Goal: Task Accomplishment & Management: Use online tool/utility

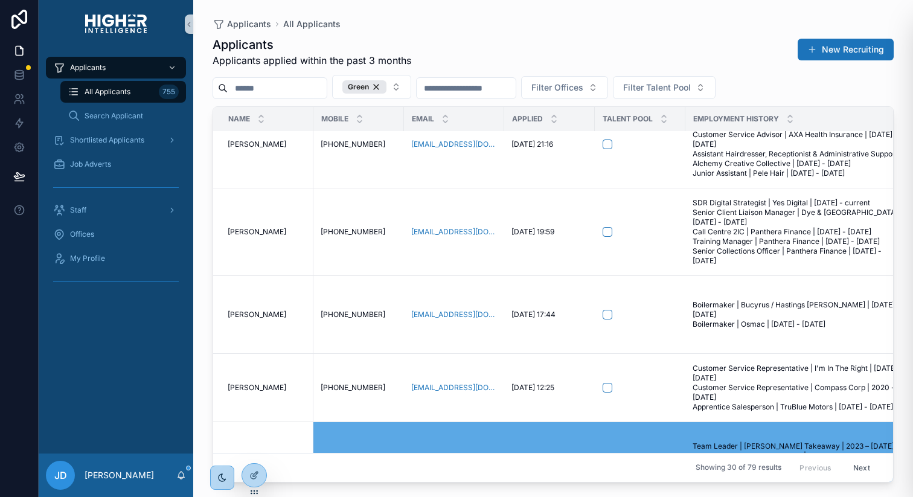
scroll to position [983, 0]
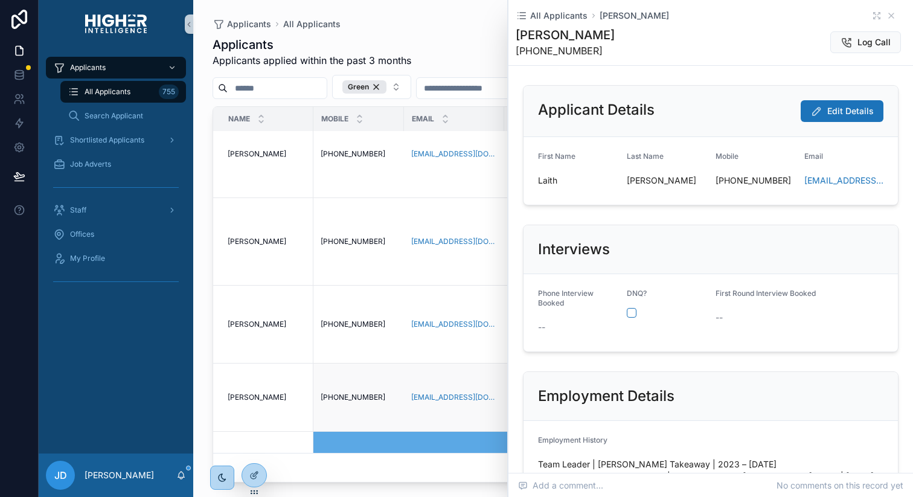
click at [234, 392] on span "[PERSON_NAME]" at bounding box center [257, 397] width 59 height 10
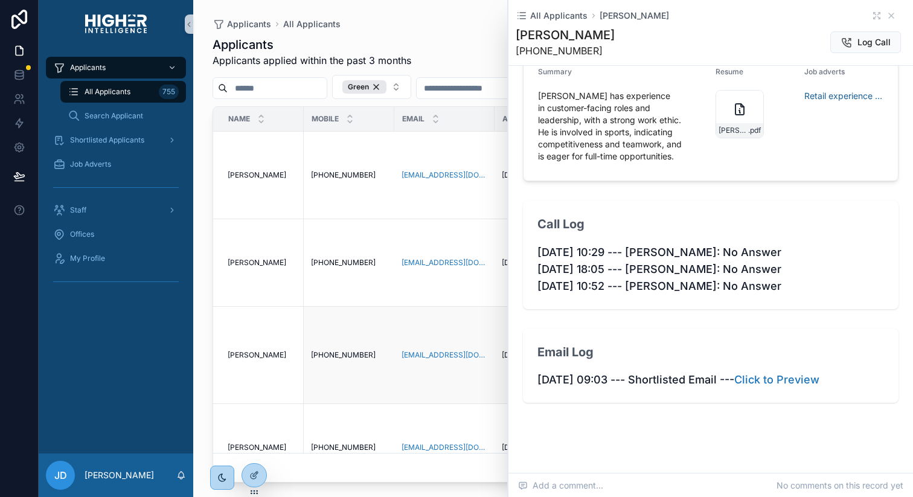
scroll to position [157, 0]
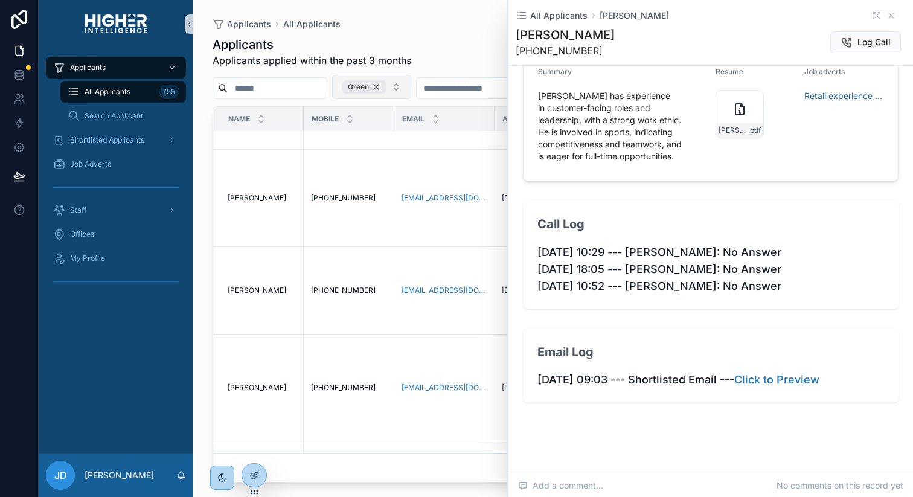
click at [386, 85] on div "Green" at bounding box center [364, 86] width 44 height 13
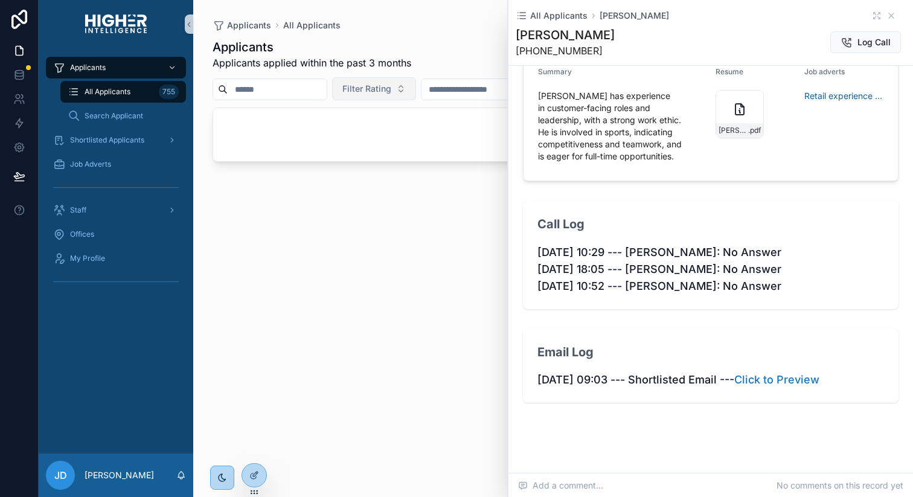
click at [389, 86] on span "Filter Rating" at bounding box center [366, 89] width 49 height 12
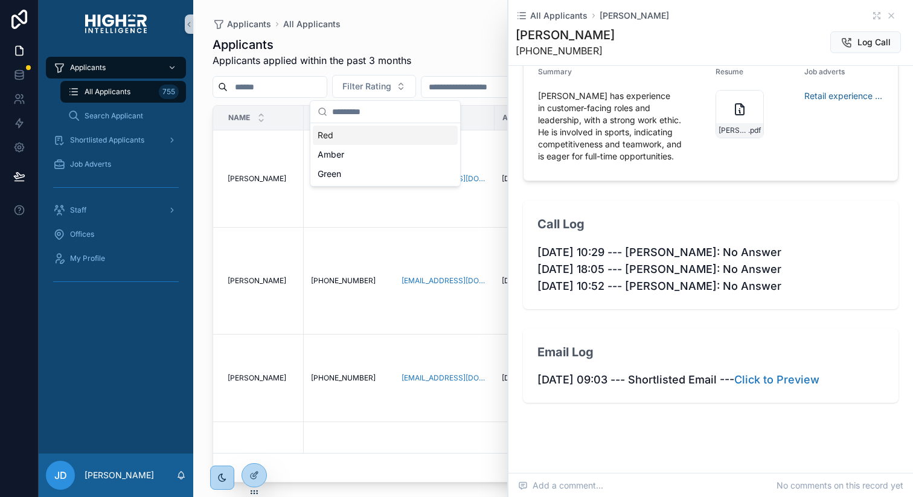
click at [340, 134] on div "Red" at bounding box center [385, 135] width 145 height 19
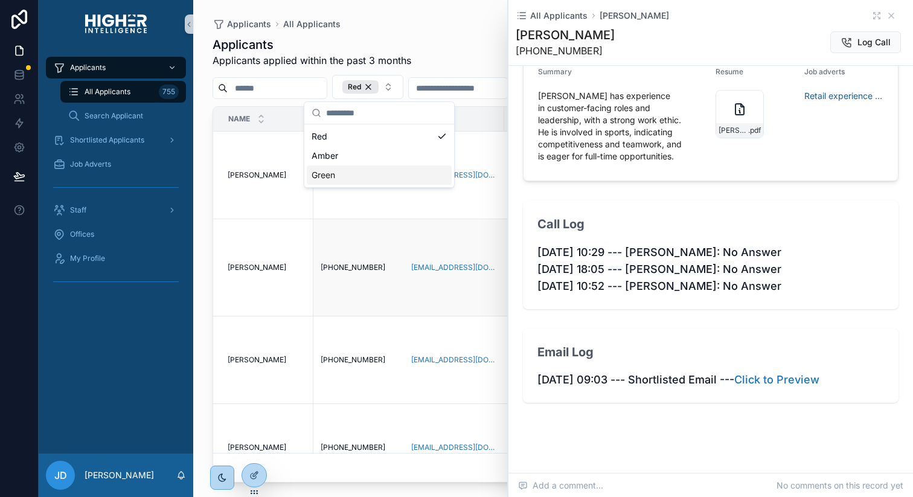
click at [255, 267] on span "[PERSON_NAME]" at bounding box center [257, 268] width 59 height 10
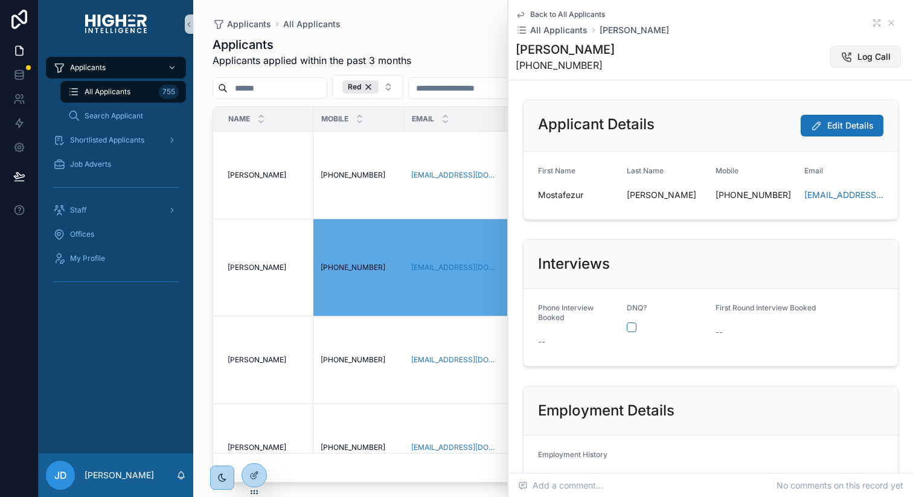
click at [843, 54] on icon at bounding box center [846, 57] width 12 height 12
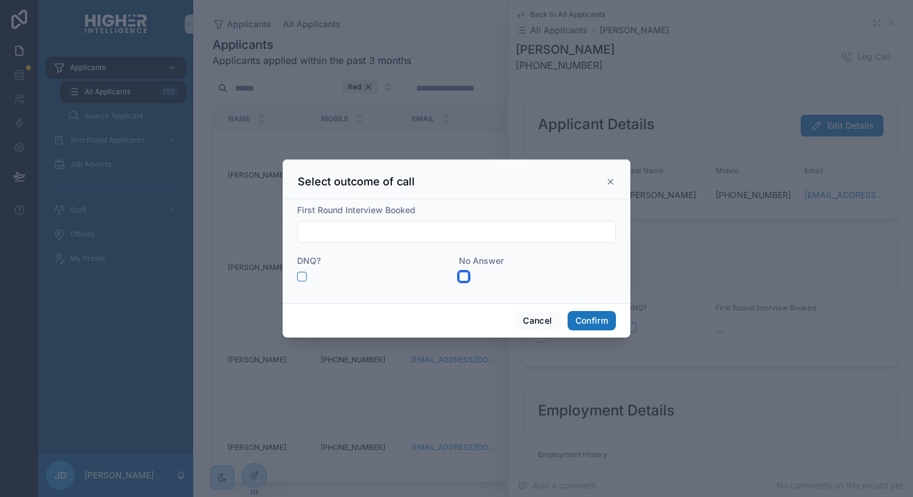
click at [467, 278] on button "button" at bounding box center [464, 277] width 10 height 10
click at [572, 315] on button "Confirm" at bounding box center [591, 320] width 48 height 19
